Goal: Check status: Check status

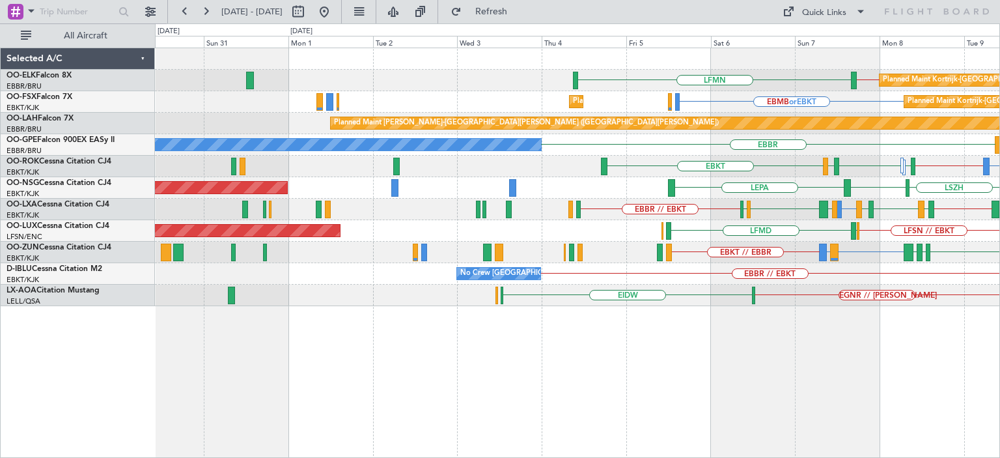
click at [832, 238] on div "EBBR // EBKT LFMN Planned Maint Kortrijk-Wevelgem EBMB or EBKT Planned Maint Ko…" at bounding box center [577, 177] width 844 height 258
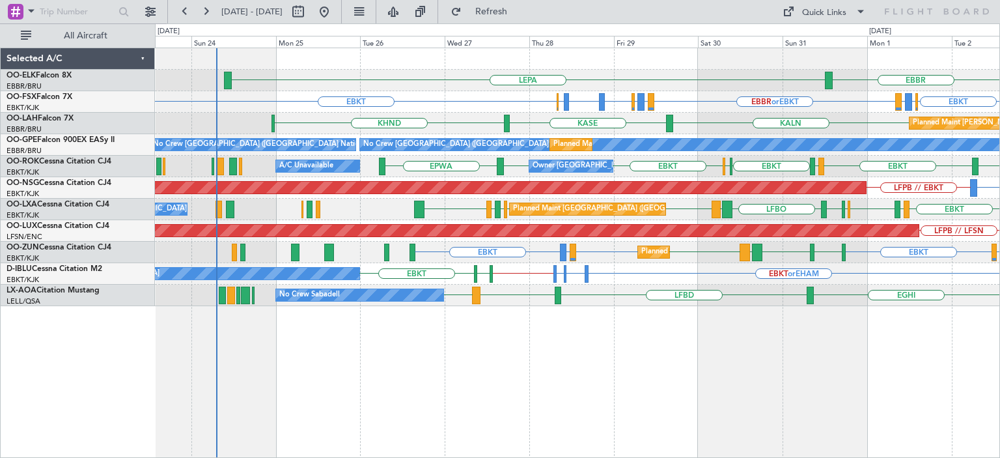
click at [648, 219] on div "Planned Maint Brussels (Brussels National) EBKT LFTH EBBR EGGW EBBR LFBO LRAR E…" at bounding box center [577, 209] width 844 height 21
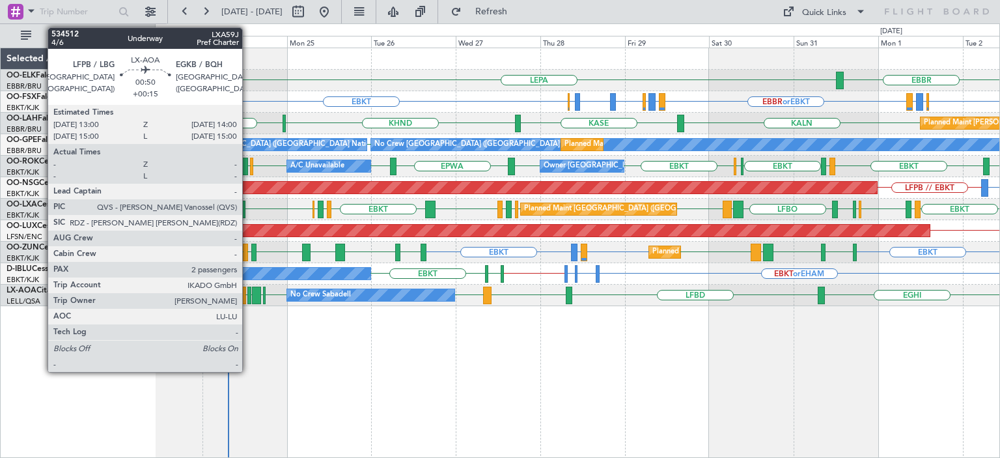
click at [248, 297] on div at bounding box center [249, 295] width 4 height 18
click at [249, 294] on div at bounding box center [249, 295] width 4 height 18
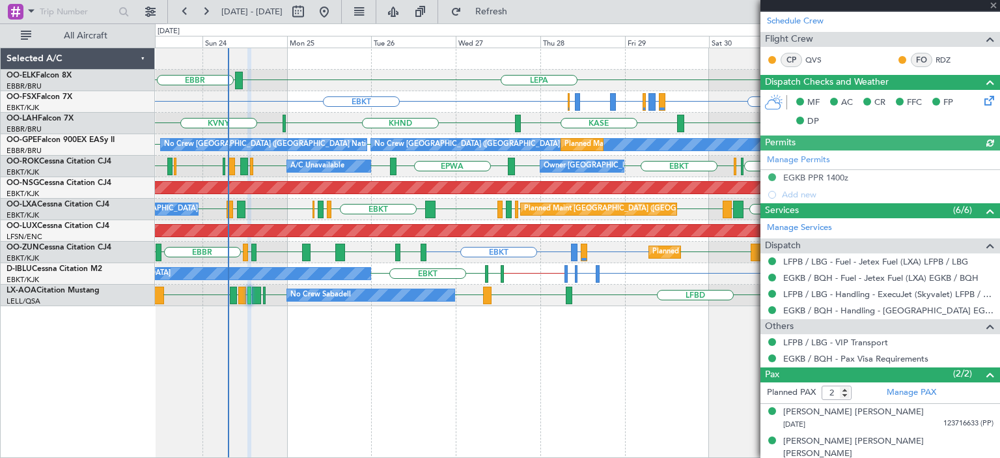
scroll to position [294, 0]
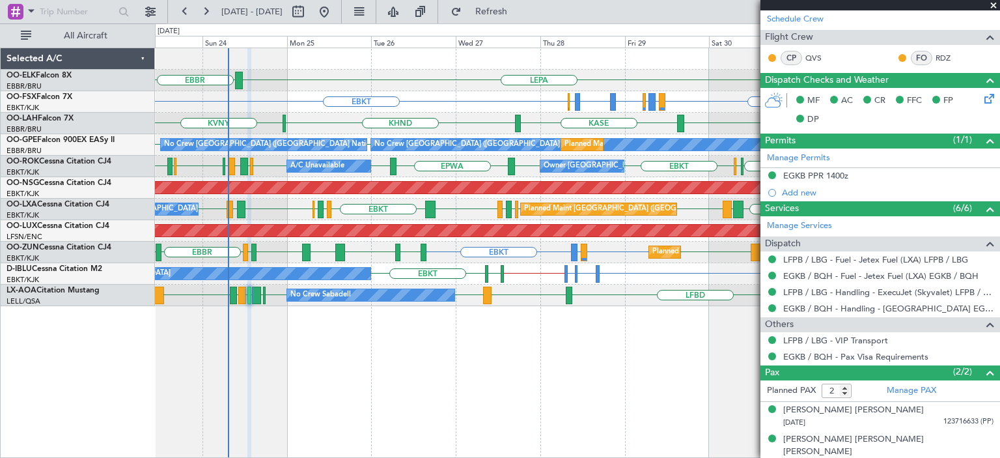
click at [991, 5] on span at bounding box center [993, 6] width 13 height 12
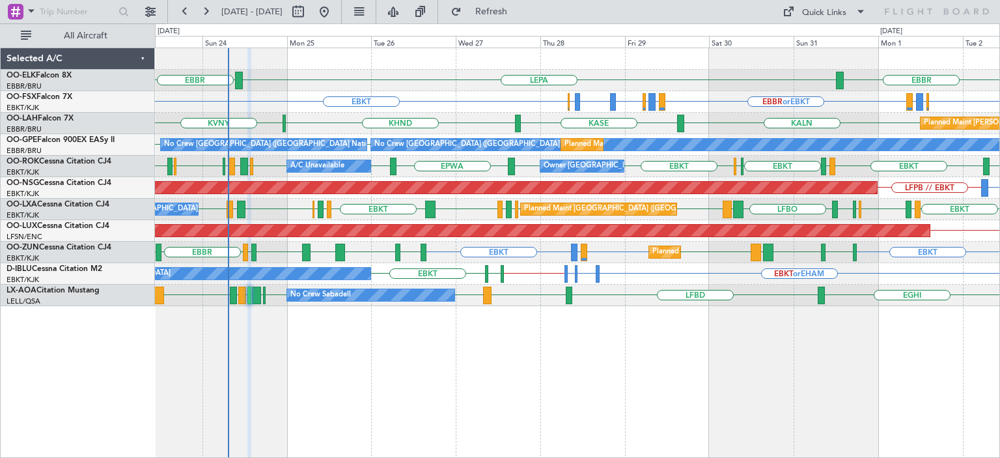
type input "0"
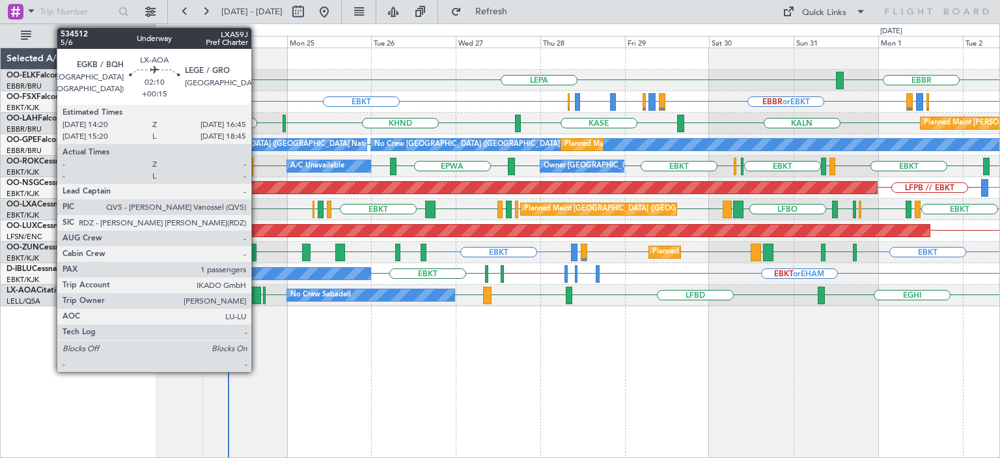
click at [257, 294] on div at bounding box center [256, 295] width 9 height 18
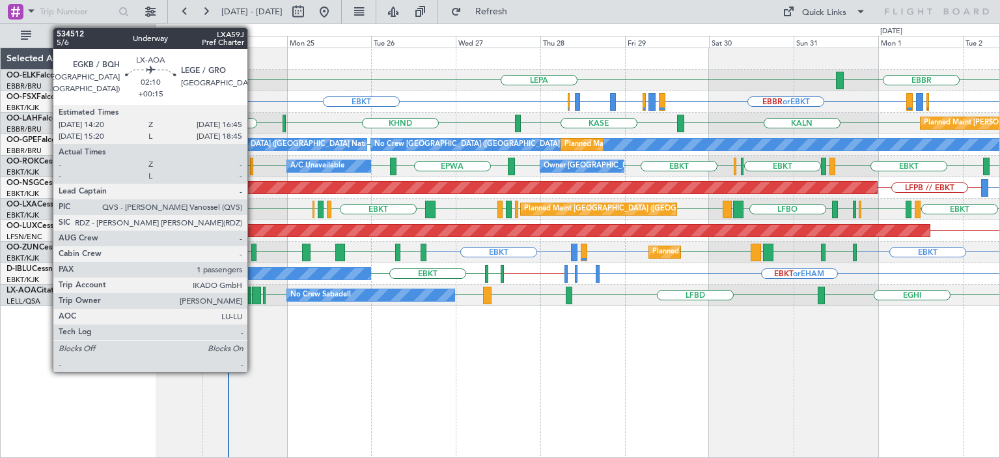
click at [253, 298] on div at bounding box center [256, 295] width 9 height 18
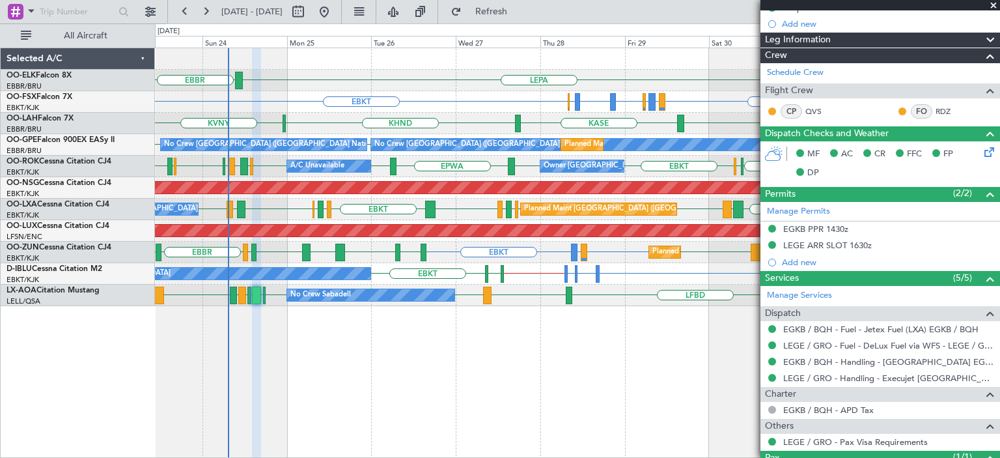
scroll to position [232, 0]
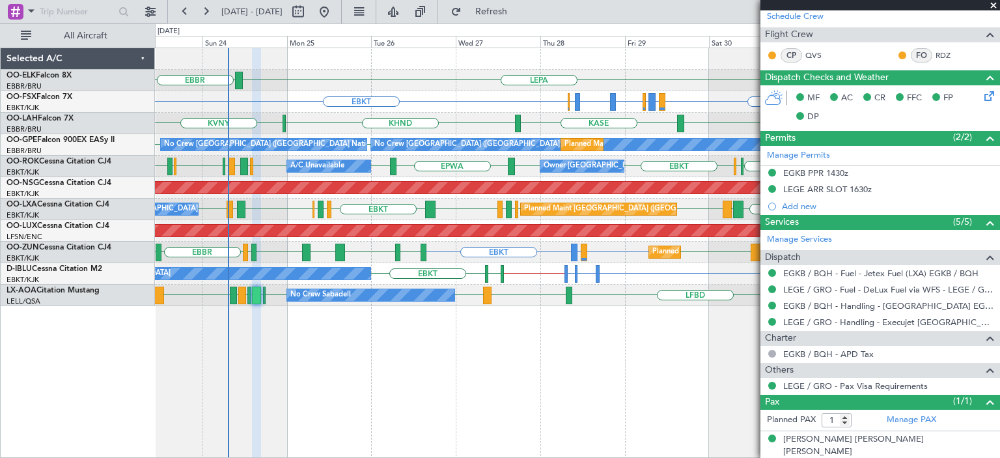
click at [991, 8] on span at bounding box center [993, 6] width 13 height 12
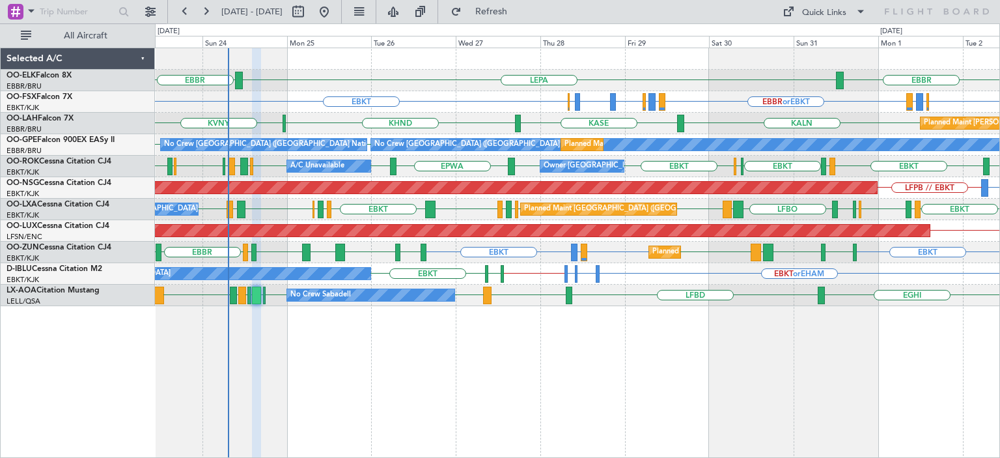
type input "0"
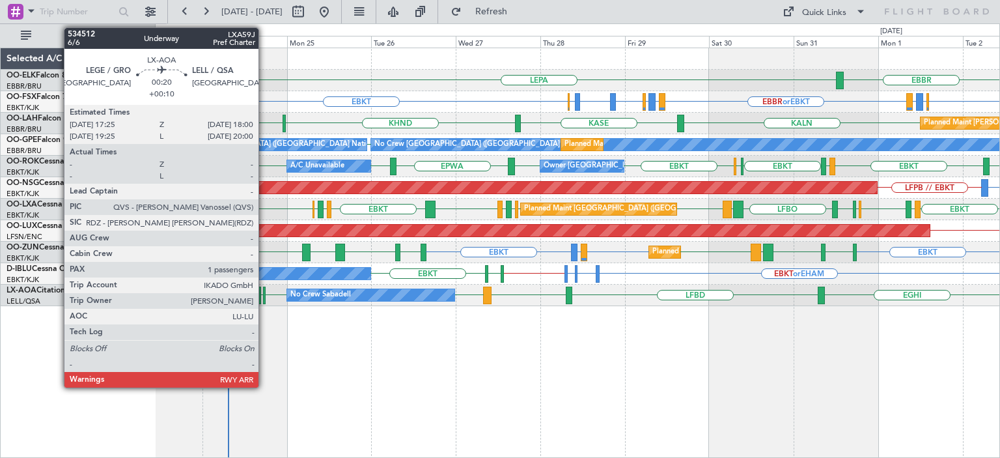
click at [264, 295] on div at bounding box center [264, 295] width 3 height 18
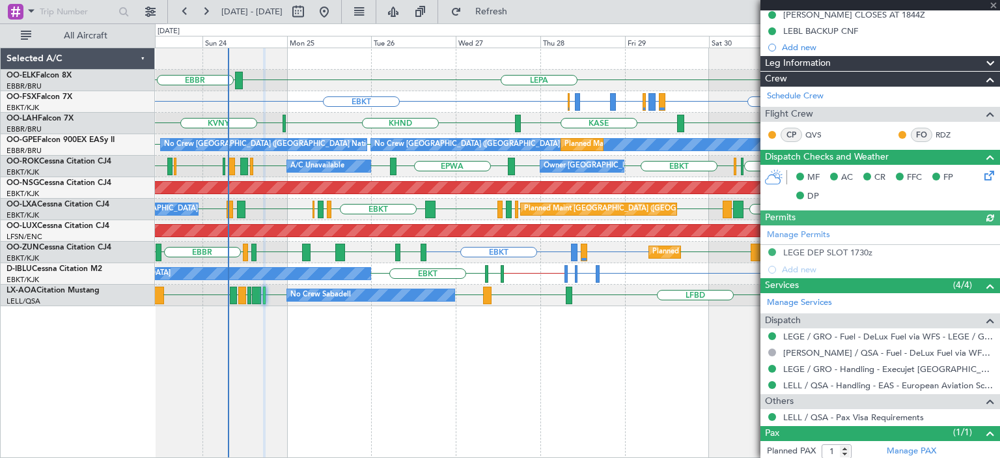
scroll to position [265, 0]
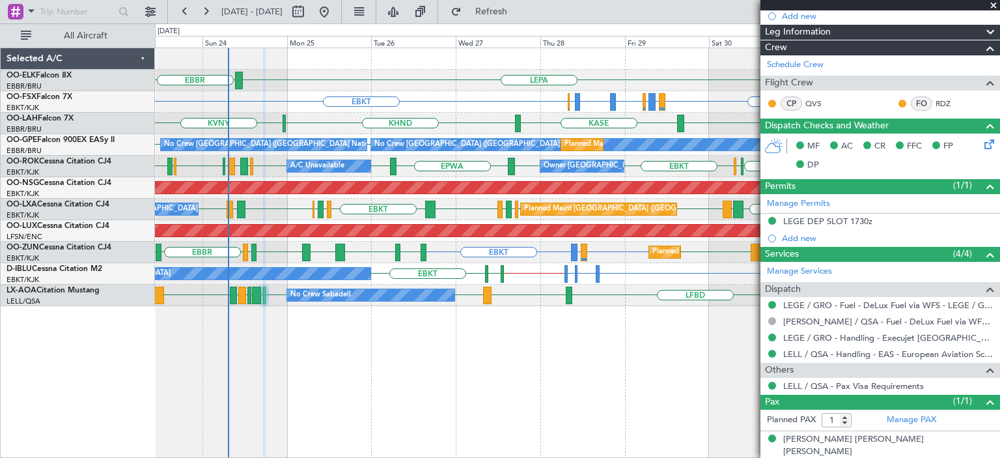
click at [993, 3] on span at bounding box center [993, 6] width 13 height 12
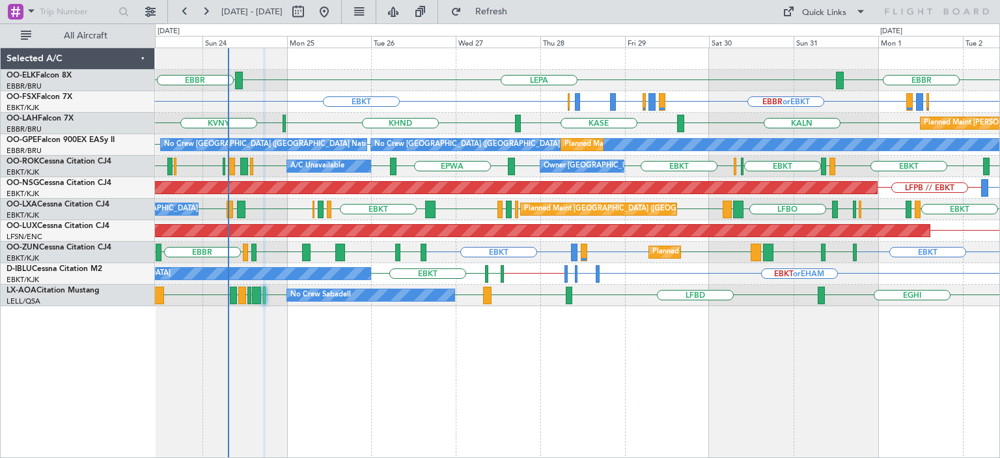
type input "0"
